Goal: Use online tool/utility: Use online tool/utility

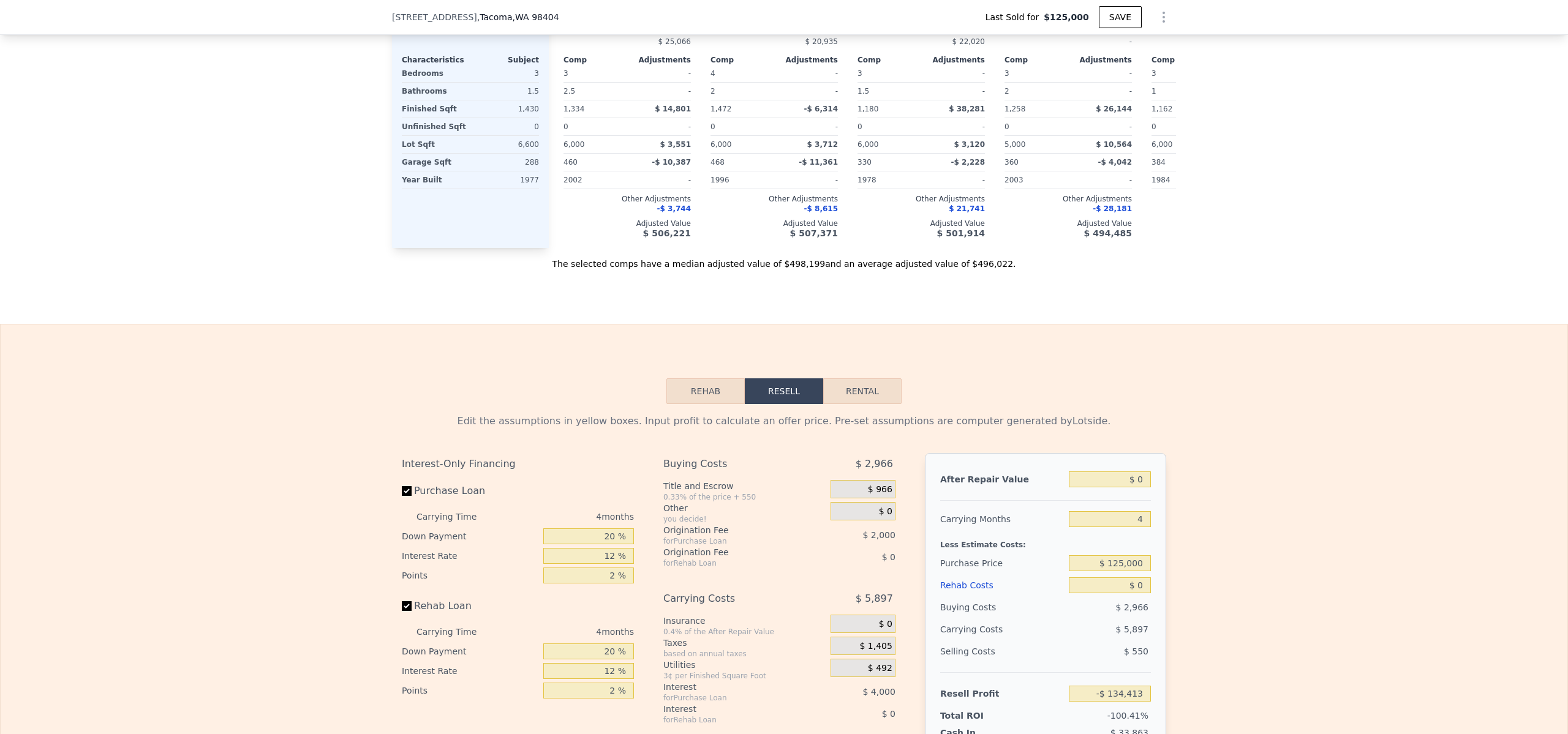
scroll to position [1758, 0]
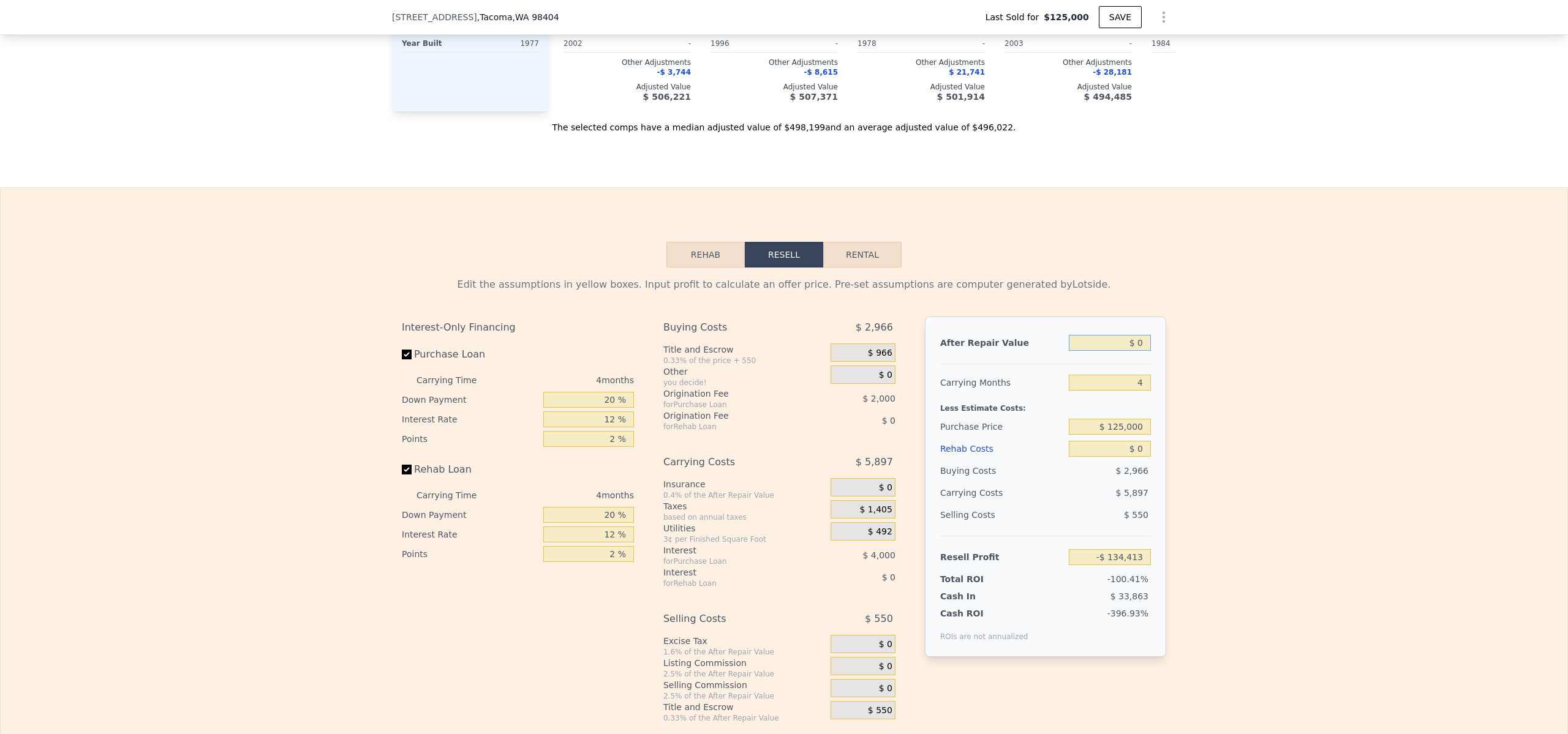
click at [1113, 345] on input "$ 0" at bounding box center [1110, 342] width 82 height 16
type input "$ 5"
type input "-$ 134,408"
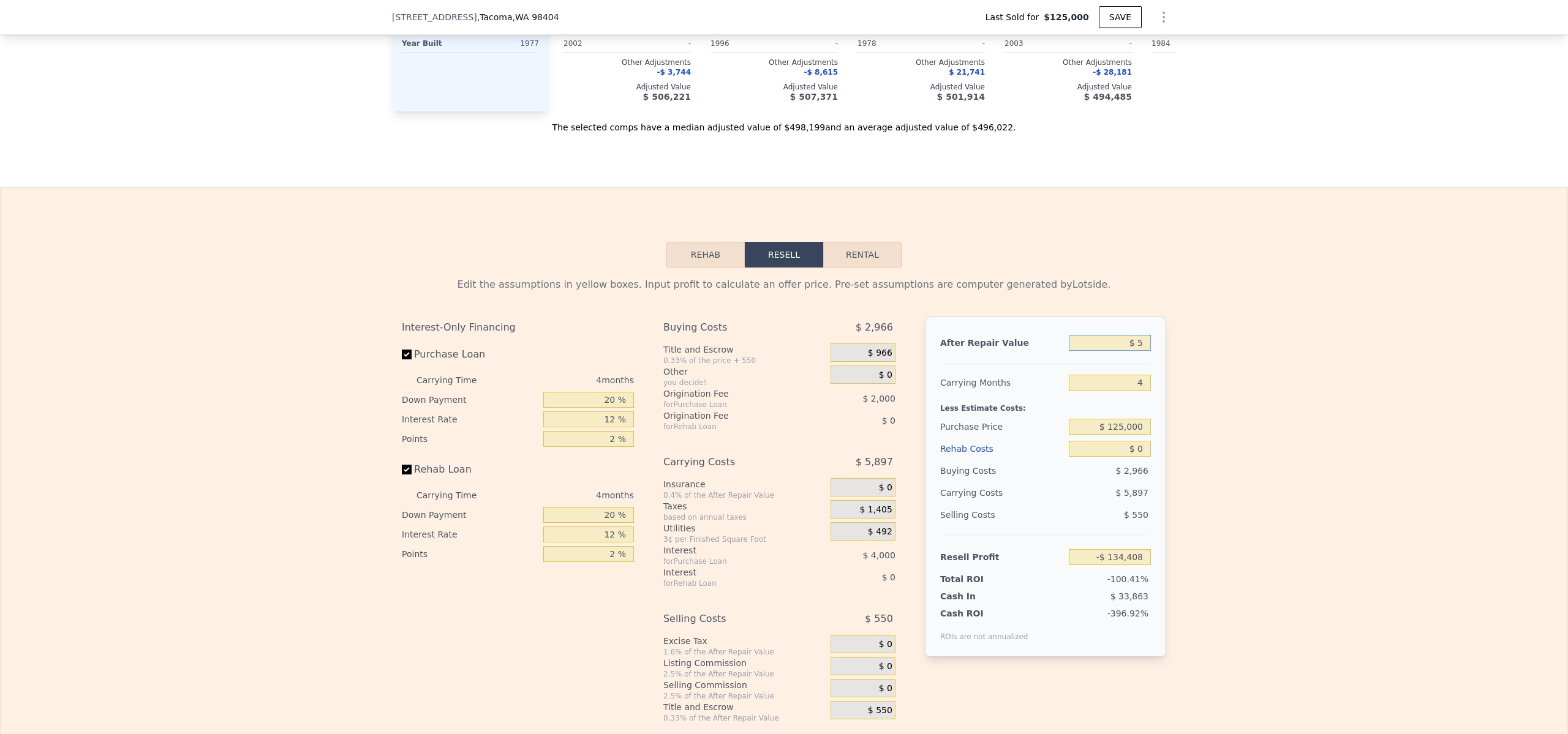
type input "$ 52"
type input "-$ 134,364"
type input "$ 525"
type input "-$ 133,925"
type input "$ 5,250"
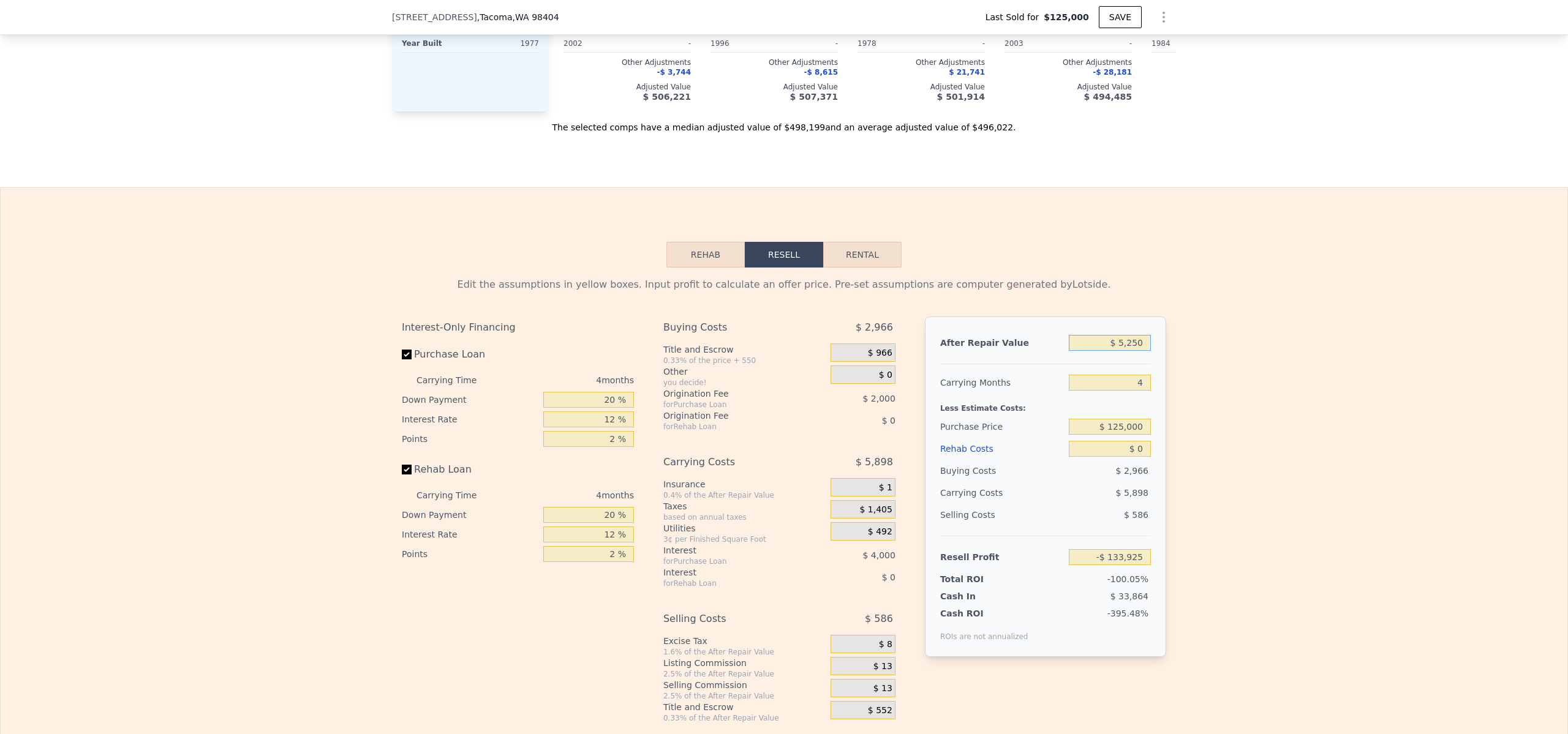
type input "-$ 129,533"
type input "$ 52,500"
type input "-$ 85,624"
type input "$ 525,000"
type input "$ 353,489"
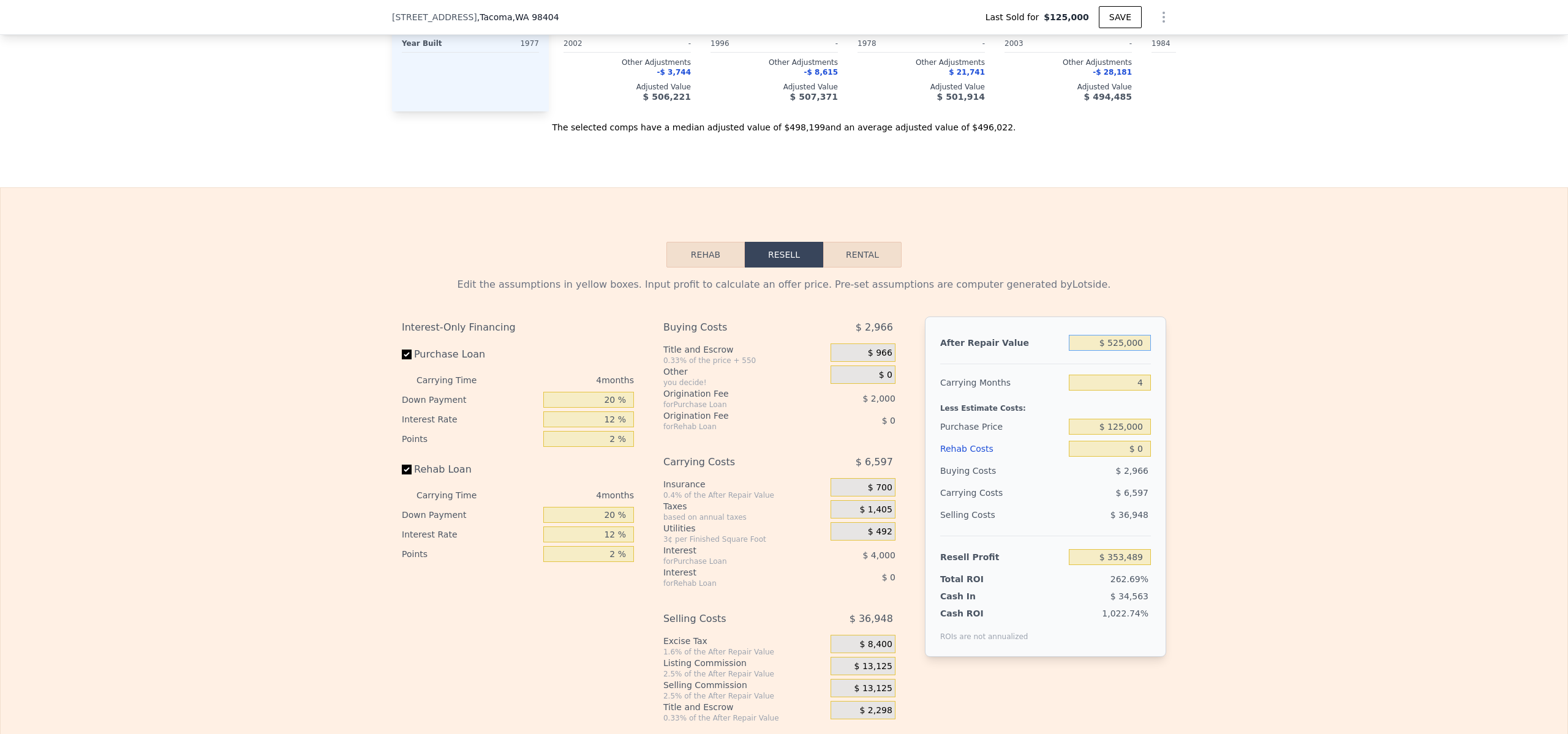
type input "$ 525,000"
click at [1120, 422] on input "$ 125,000" at bounding box center [1110, 426] width 82 height 16
type input "$ 321,000"
type input "$ 147,428"
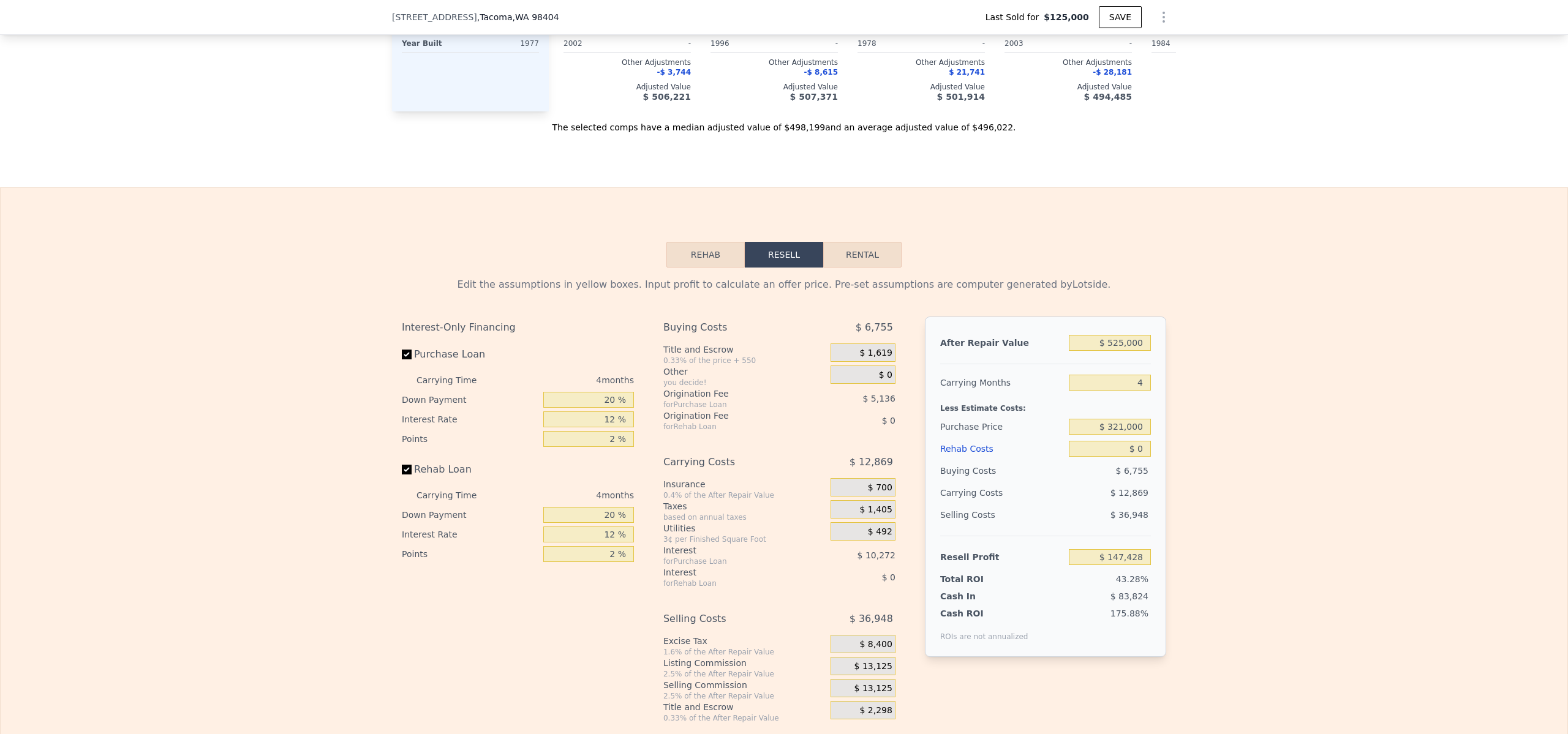
click at [1080, 404] on div "Less Estimate Costs:" at bounding box center [1045, 404] width 211 height 22
click at [1141, 451] on input "$ 0" at bounding box center [1110, 449] width 82 height 16
type input "$ 9"
type input "$ 147,419"
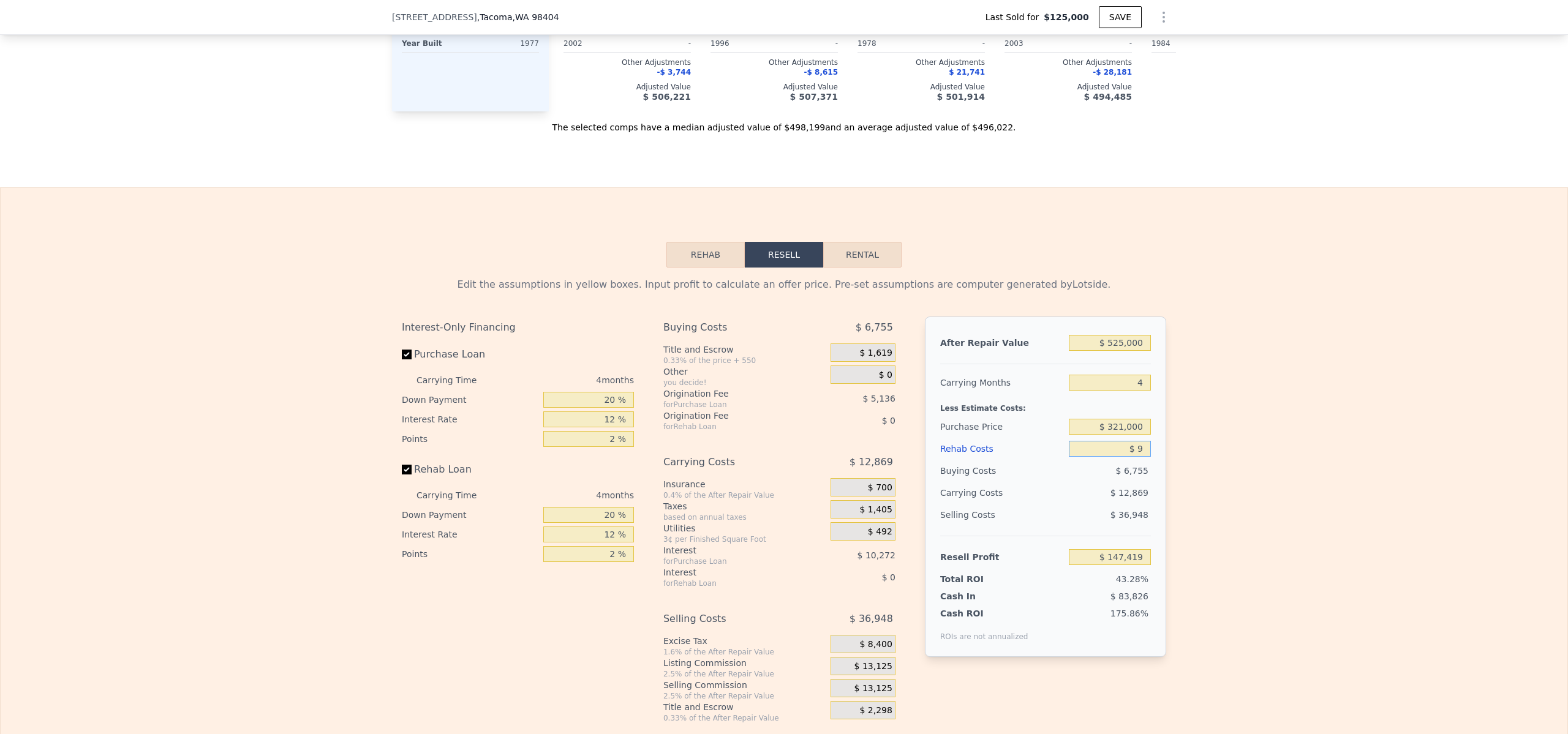
type input "$ 90"
type input "$ 147,333"
type input "$ 900"
type input "$ 146,486"
type input "$ 9,000"
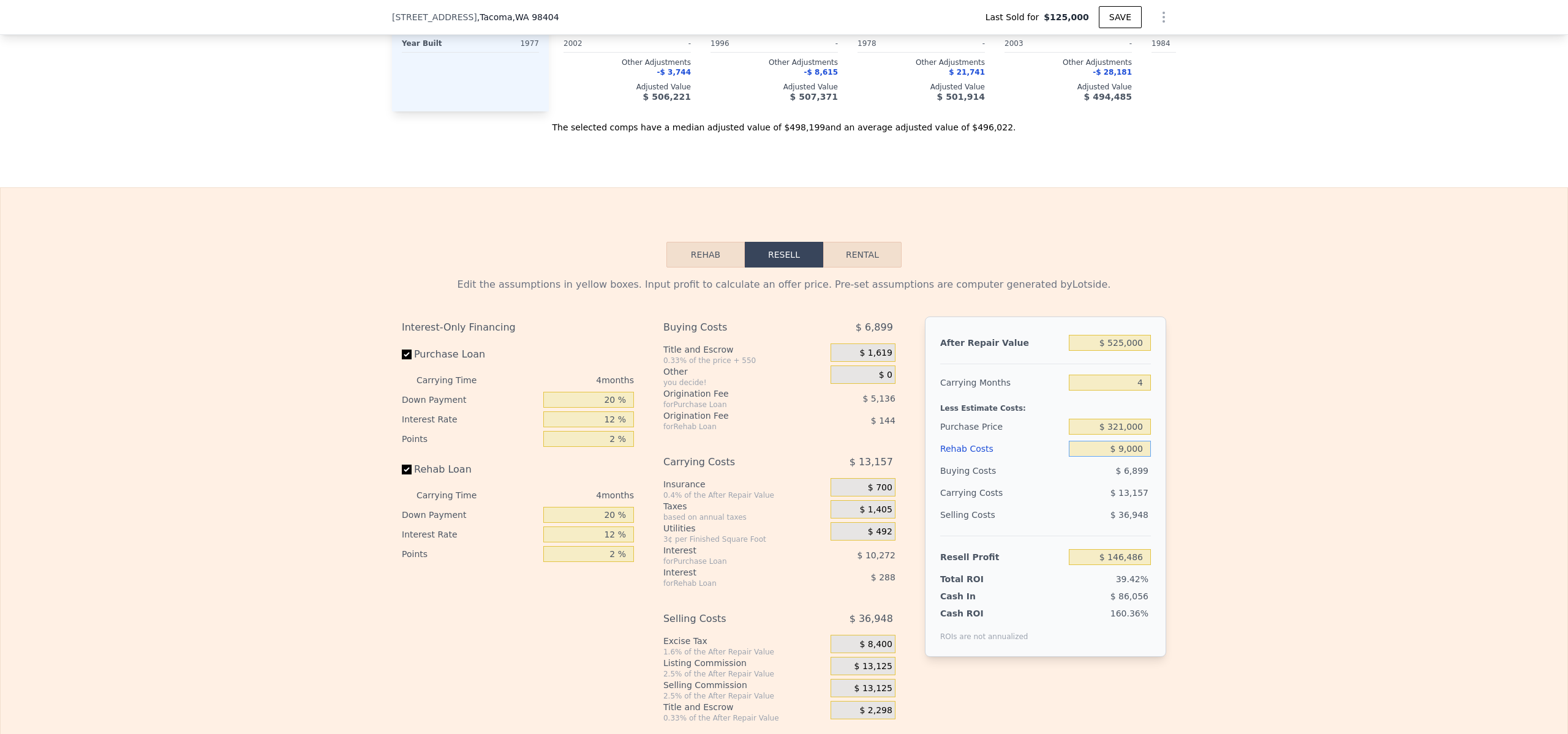
type input "$ 137,996"
type input "$ 90,000"
type input "$ 53,108"
type input "$ 90,000"
click at [1250, 423] on div "Edit the assumptions in yellow boxes. Input profit to calculate an offer price.…" at bounding box center [784, 495] width 1567 height 455
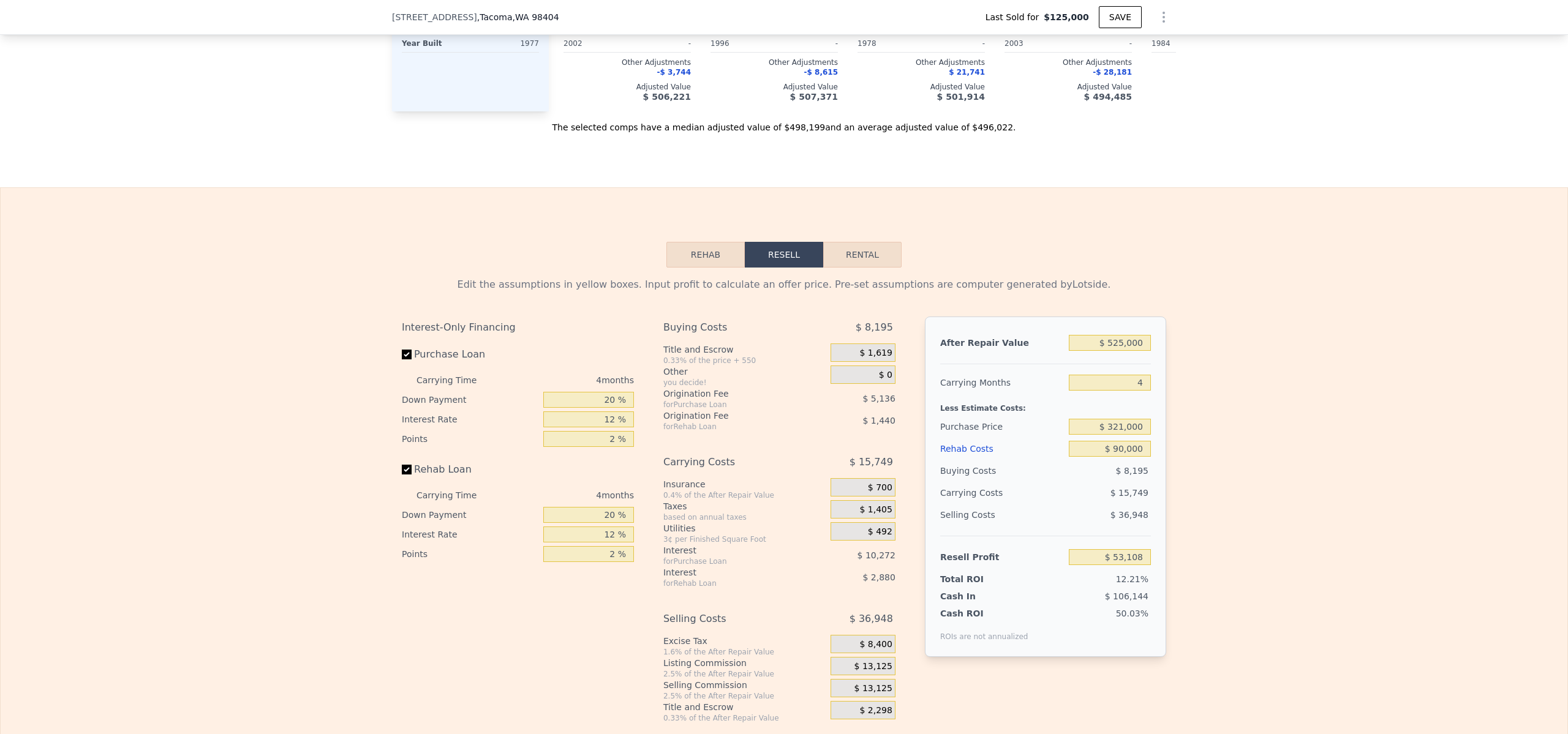
type input "$ 500,000"
type input "$ 0"
type input "$ 330,255"
drag, startPoint x: 1423, startPoint y: 119, endPoint x: 1394, endPoint y: 106, distance: 31.8
